Goal: Information Seeking & Learning: Learn about a topic

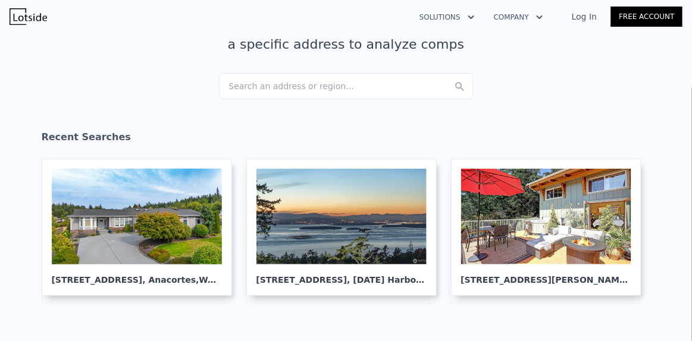
scroll to position [93, 0]
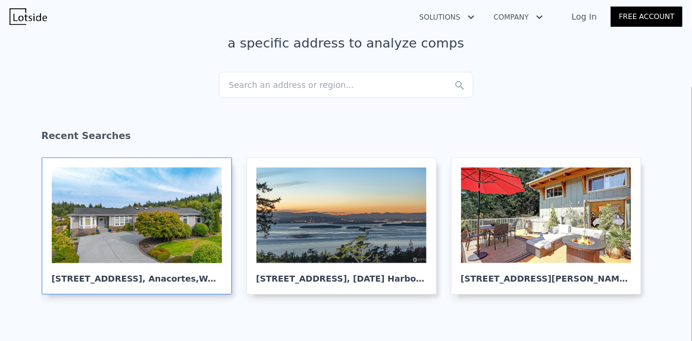
click at [124, 219] on div at bounding box center [137, 216] width 170 height 96
click at [150, 218] on div at bounding box center [137, 216] width 170 height 96
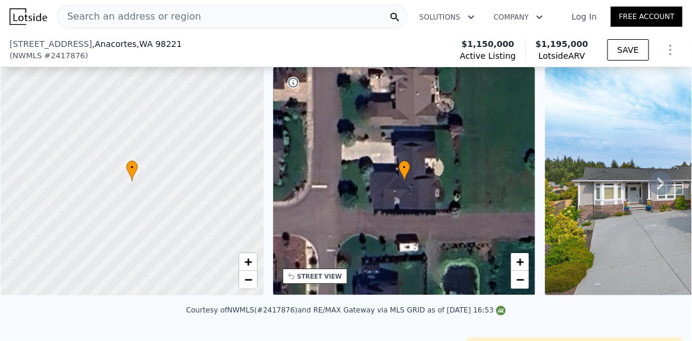
scroll to position [184, 0]
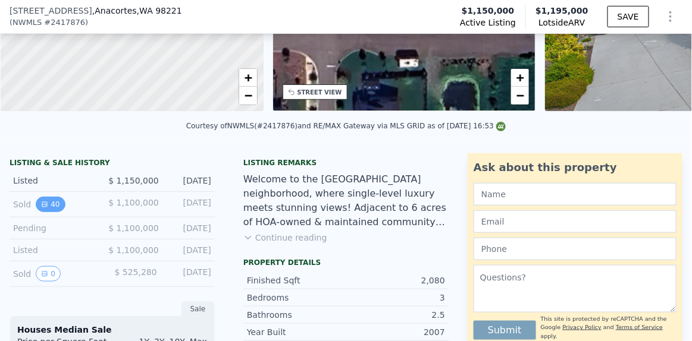
click at [42, 208] on icon "View historical data" at bounding box center [44, 204] width 7 height 7
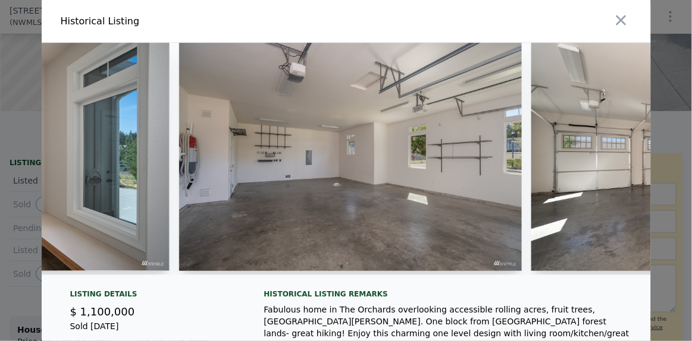
scroll to position [0, 10765]
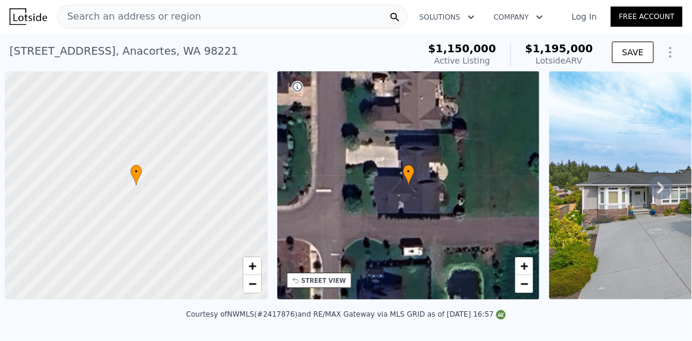
scroll to position [0, 4]
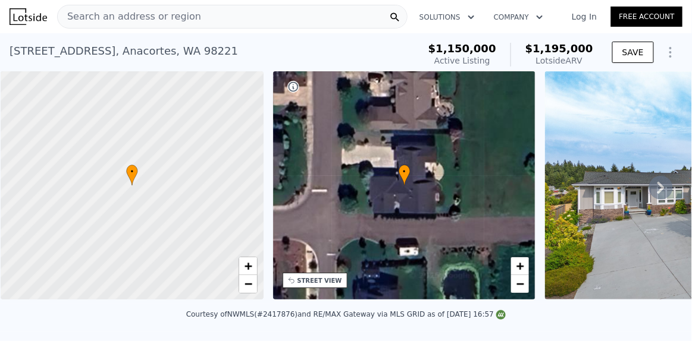
click at [651, 192] on icon at bounding box center [661, 188] width 24 height 24
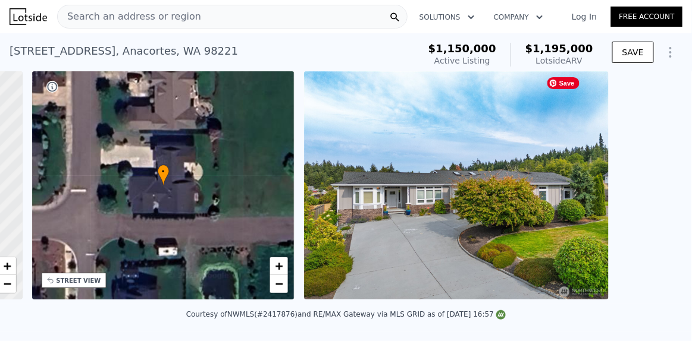
scroll to position [0, 276]
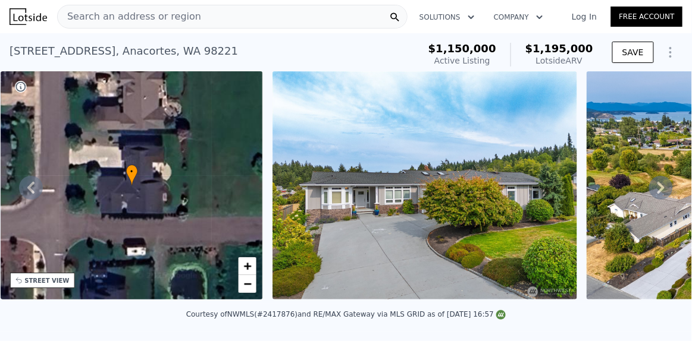
click at [651, 192] on icon at bounding box center [661, 188] width 24 height 24
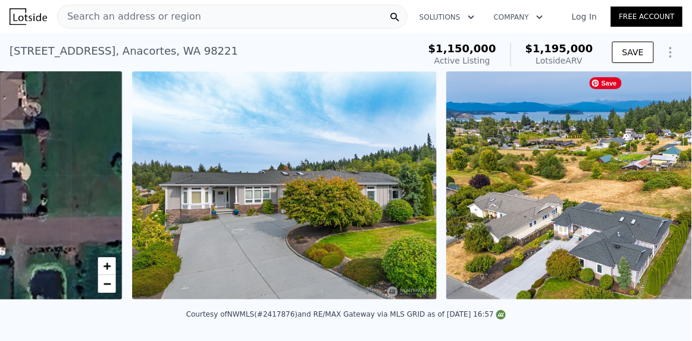
scroll to position [0, 544]
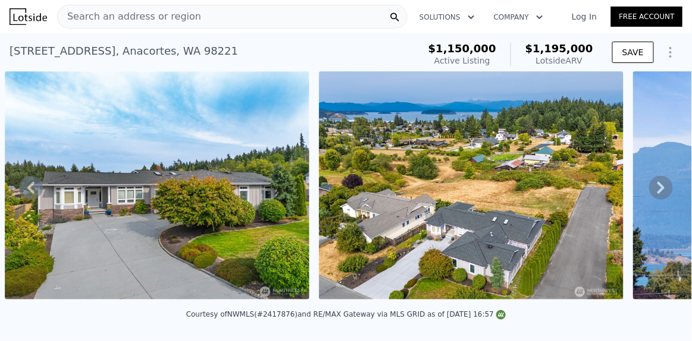
click at [651, 192] on icon at bounding box center [661, 188] width 24 height 24
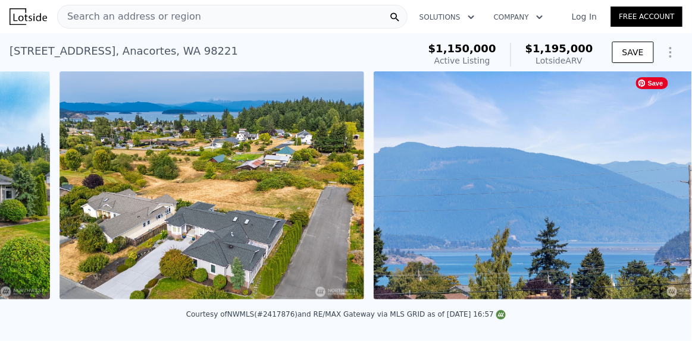
click at [651, 192] on img at bounding box center [544, 185] width 342 height 228
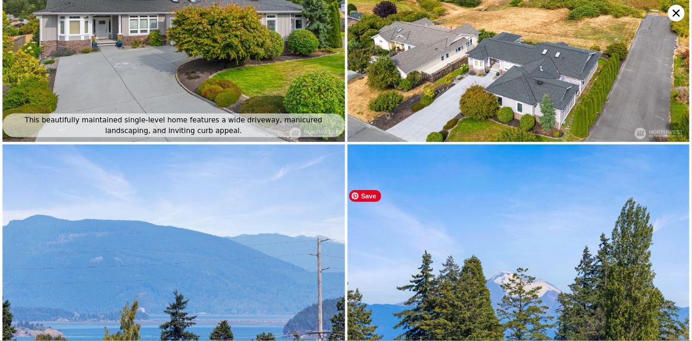
scroll to position [256, 0]
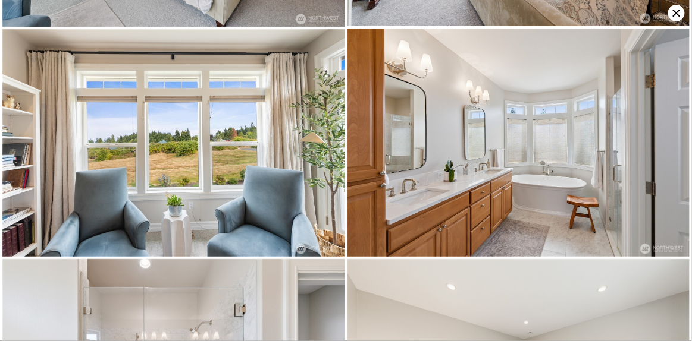
scroll to position [2307, 0]
